Goal: Browse casually

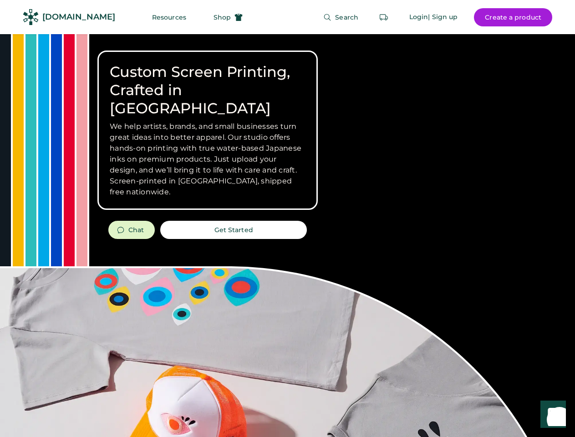
click at [287, 218] on div "Custom Screen Printing, Crafted in [GEOGRAPHIC_DATA] We help artists, brands, a…" at bounding box center [287, 323] width 575 height 578
click at [287, 235] on div "Custom Screen Printing, Crafted in [GEOGRAPHIC_DATA] We help artists, brands, a…" at bounding box center [287, 323] width 575 height 578
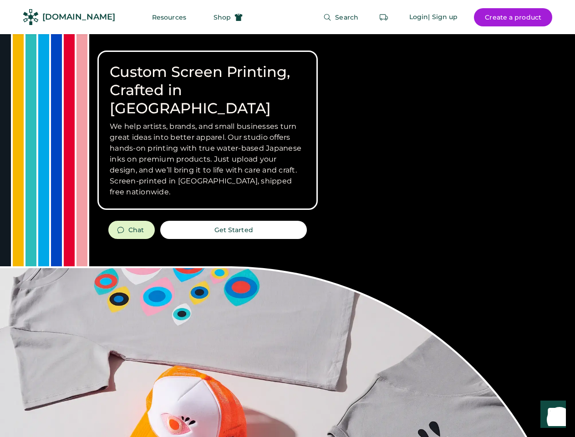
click at [287, 235] on div "Custom Screen Printing, Crafted in [GEOGRAPHIC_DATA] We help artists, brands, a…" at bounding box center [287, 323] width 575 height 578
click at [207, 130] on h3 "We help artists, brands, and small businesses turn great ideas into better appa…" at bounding box center [208, 159] width 196 height 76
click at [207, 121] on h3 "We help artists, brands, and small businesses turn great ideas into better appa…" at bounding box center [208, 159] width 196 height 76
click at [207, 81] on h1 "Custom Screen Printing, Crafted in [GEOGRAPHIC_DATA]" at bounding box center [208, 90] width 196 height 55
